Goal: Information Seeking & Learning: Learn about a topic

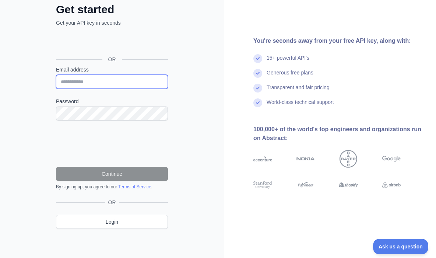
click at [121, 84] on input "Email address" at bounding box center [112, 82] width 112 height 14
type input "**********"
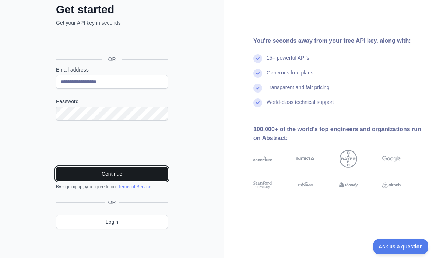
click at [114, 173] on button "Continue" at bounding box center [112, 174] width 112 height 14
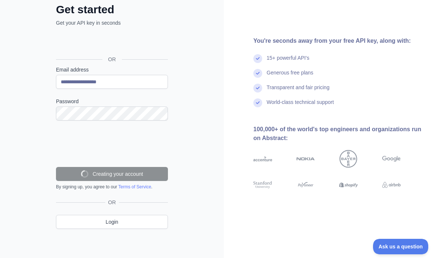
scroll to position [28, 0]
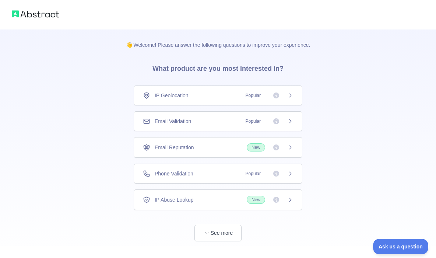
click at [293, 146] on icon at bounding box center [291, 148] width 6 height 6
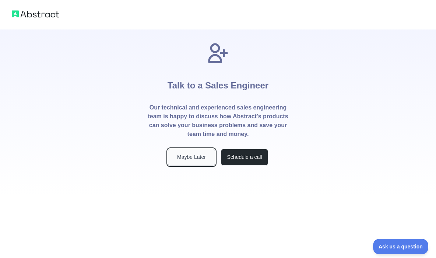
click at [206, 159] on button "Maybe Later" at bounding box center [191, 157] width 47 height 17
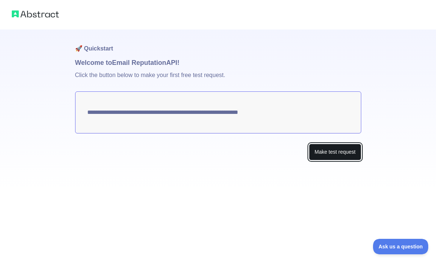
click at [326, 150] on button "Make test request" at bounding box center [335, 152] width 52 height 17
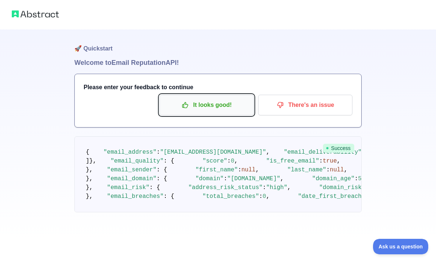
click at [215, 110] on p "It looks good!" at bounding box center [206, 105] width 83 height 13
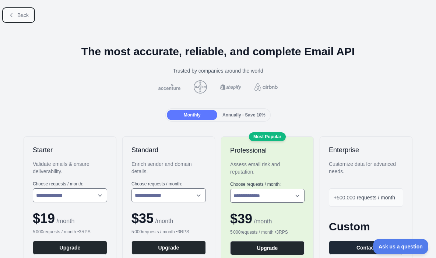
click at [18, 15] on span "Back" at bounding box center [22, 15] width 11 height 6
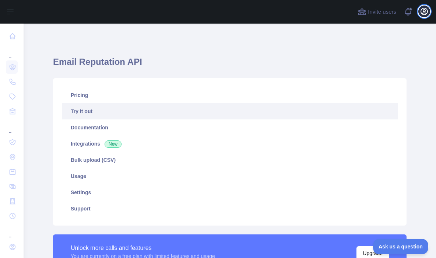
click at [425, 10] on icon "button" at bounding box center [424, 11] width 9 height 9
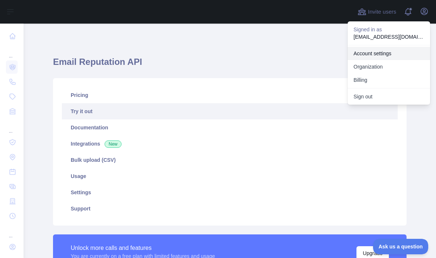
click at [375, 50] on link "Account settings" at bounding box center [389, 53] width 83 height 13
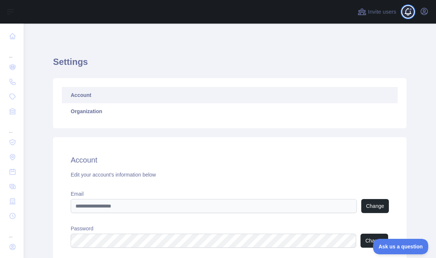
click at [405, 15] on span at bounding box center [411, 12] width 15 height 24
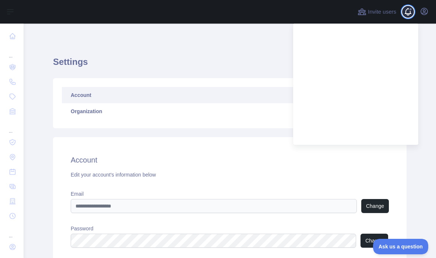
click at [405, 15] on span at bounding box center [411, 12] width 15 height 24
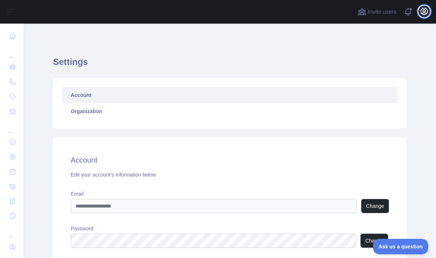
click at [427, 13] on icon "button" at bounding box center [424, 11] width 7 height 7
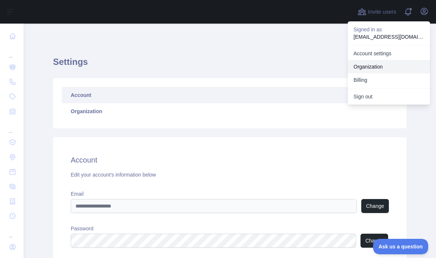
click at [375, 64] on link "Organization" at bounding box center [389, 66] width 83 height 13
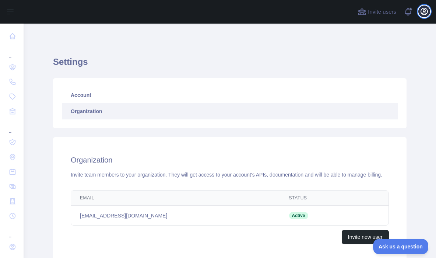
click at [422, 14] on icon "button" at bounding box center [424, 11] width 9 height 9
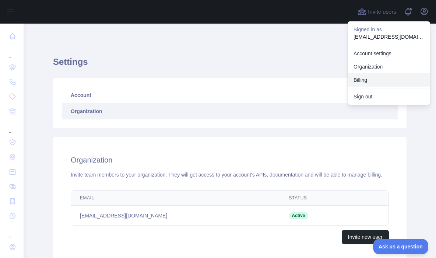
click at [365, 80] on button "Billing" at bounding box center [389, 79] width 83 height 13
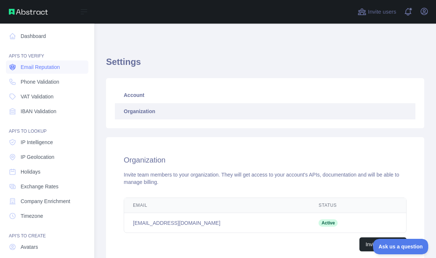
click at [35, 68] on span "Email Reputation" at bounding box center [40, 66] width 39 height 7
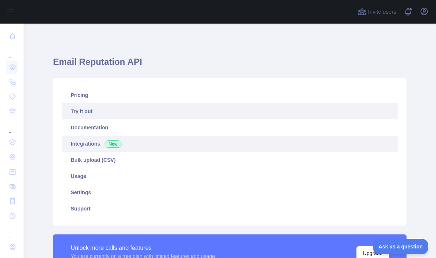
click at [97, 140] on link "Integrations New" at bounding box center [230, 144] width 336 height 16
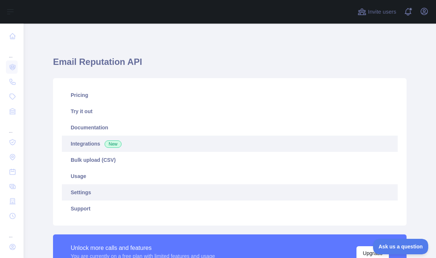
click at [86, 193] on link "Settings" at bounding box center [230, 192] width 336 height 16
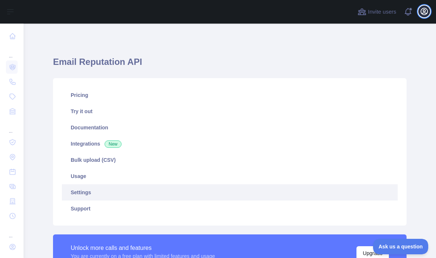
click at [424, 12] on icon "button" at bounding box center [424, 11] width 7 height 7
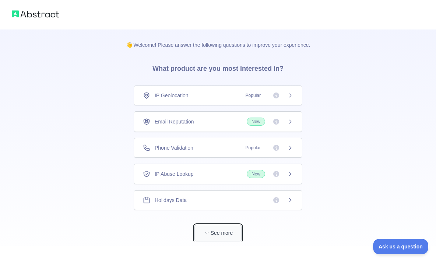
click at [224, 233] on button "See more" at bounding box center [218, 233] width 47 height 17
click at [289, 121] on icon at bounding box center [291, 122] width 6 height 6
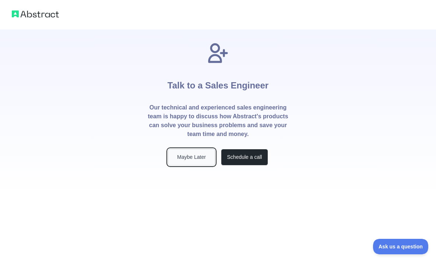
click at [202, 157] on button "Maybe Later" at bounding box center [191, 157] width 47 height 17
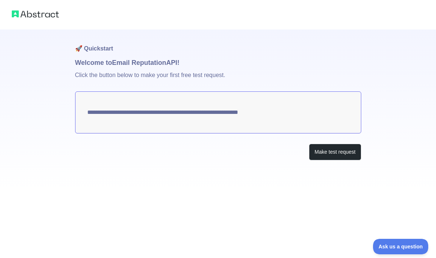
click at [42, 13] on img at bounding box center [35, 14] width 47 height 10
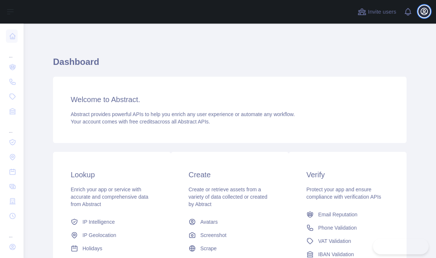
click at [424, 11] on icon "button" at bounding box center [424, 11] width 7 height 7
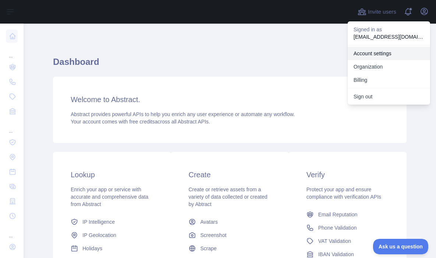
click at [372, 53] on link "Account settings" at bounding box center [389, 53] width 83 height 13
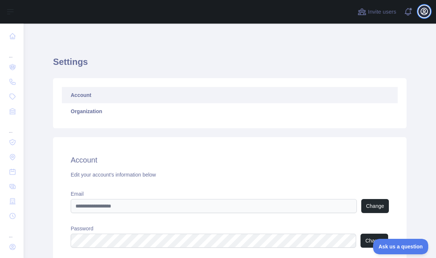
click at [422, 10] on icon "button" at bounding box center [424, 11] width 9 height 9
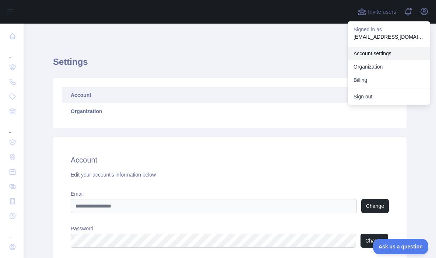
click at [384, 53] on link "Account settings" at bounding box center [389, 53] width 83 height 13
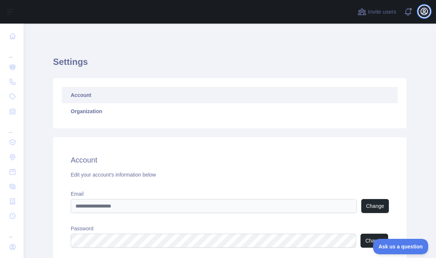
click at [427, 13] on icon "button" at bounding box center [424, 11] width 9 height 9
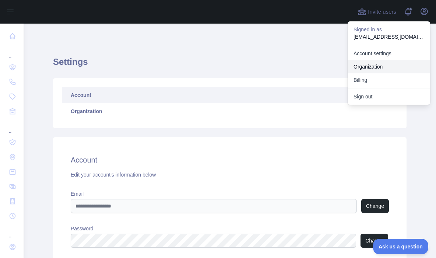
click at [377, 67] on link "Organization" at bounding box center [389, 66] width 83 height 13
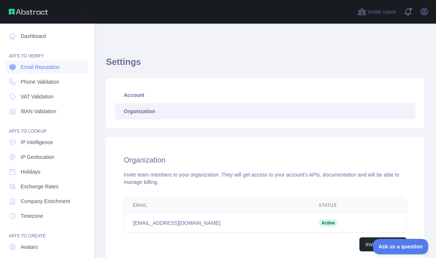
click at [34, 69] on span "Email Reputation" at bounding box center [40, 66] width 39 height 7
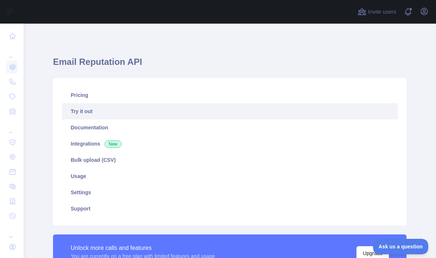
click at [86, 111] on link "Try it out" at bounding box center [230, 111] width 336 height 16
click at [86, 110] on link "Try it out" at bounding box center [230, 111] width 336 height 16
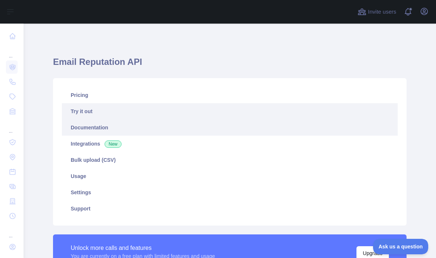
click at [93, 127] on link "Documentation" at bounding box center [230, 127] width 336 height 16
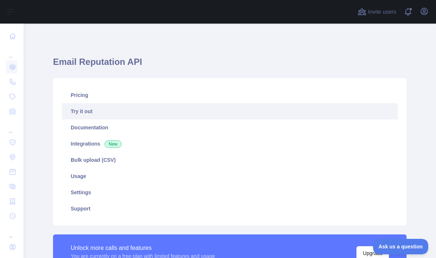
click at [89, 109] on link "Try it out" at bounding box center [230, 111] width 336 height 16
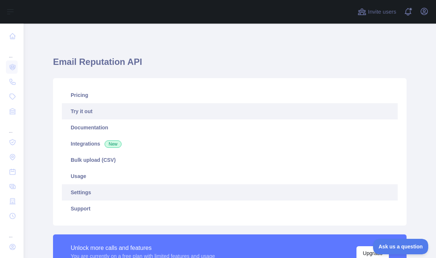
click at [83, 193] on link "Settings" at bounding box center [230, 192] width 336 height 16
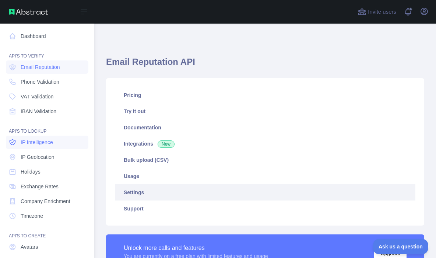
scroll to position [1, 0]
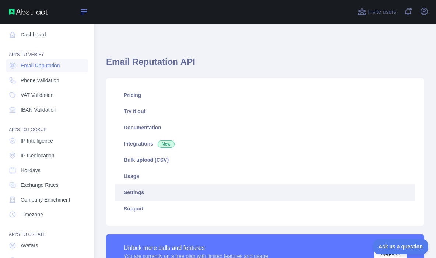
click at [83, 13] on icon at bounding box center [84, 11] width 9 height 9
click at [37, 36] on link "Dashboard" at bounding box center [47, 34] width 83 height 13
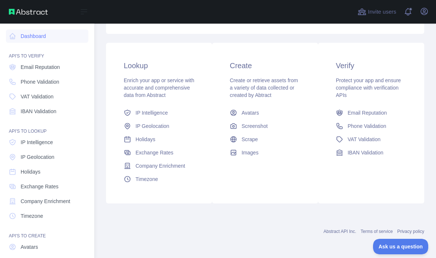
click at [98, 133] on div "Dashboard Welcome to Abstract. Abstract provides powerful APIs to help you enri…" at bounding box center [265, 86] width 342 height 344
click at [250, 153] on span "Images" at bounding box center [250, 152] width 17 height 7
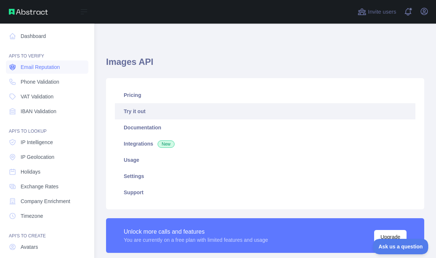
click at [39, 69] on span "Email Reputation" at bounding box center [40, 66] width 39 height 7
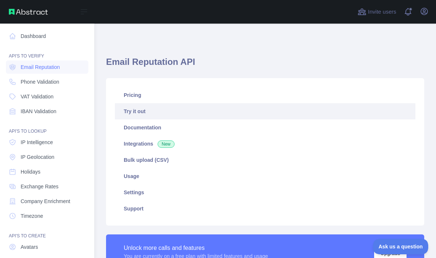
click at [133, 109] on link "Try it out" at bounding box center [265, 111] width 301 height 16
click at [41, 32] on link "Dashboard" at bounding box center [47, 35] width 83 height 13
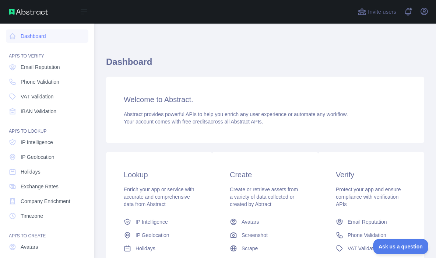
scroll to position [116, 0]
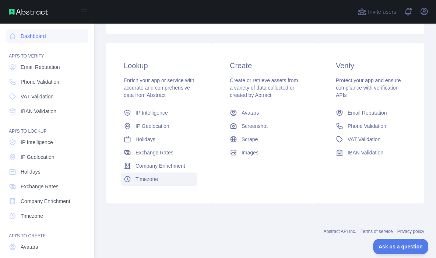
click at [156, 175] on span "Timezone" at bounding box center [147, 178] width 22 height 7
click at [371, 109] on span "Email Reputation" at bounding box center [367, 112] width 39 height 7
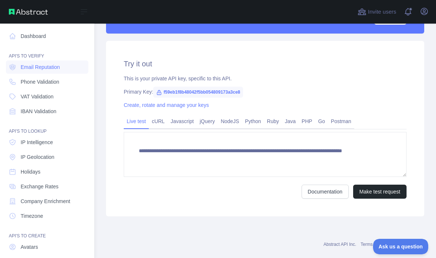
scroll to position [221, 0]
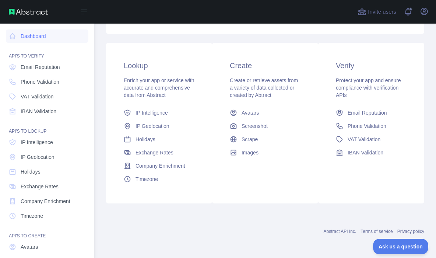
scroll to position [116, 0]
click at [164, 123] on span "IP Geolocation" at bounding box center [153, 125] width 34 height 7
click at [365, 122] on span "Phone Validation" at bounding box center [367, 125] width 39 height 7
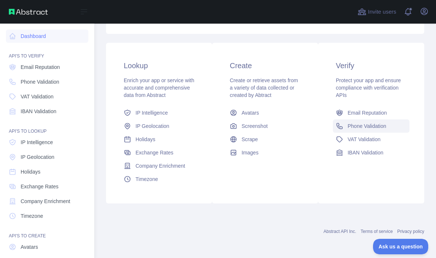
scroll to position [116, 0]
click at [171, 164] on span "Company Enrichment" at bounding box center [161, 165] width 50 height 7
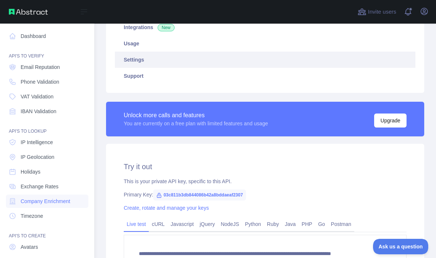
click at [226, 66] on link "Settings" at bounding box center [265, 60] width 301 height 16
